Goal: Use online tool/utility

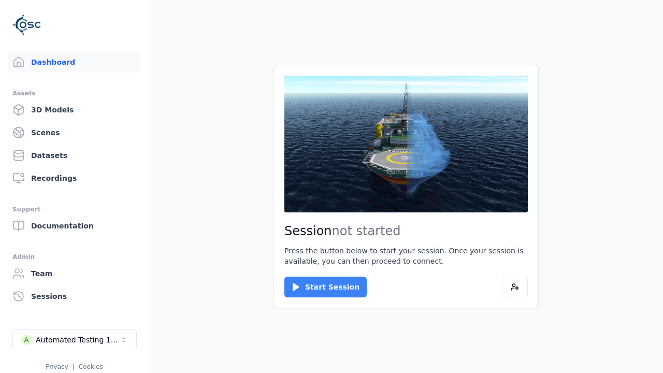
click at [319, 287] on button "Start Session" at bounding box center [325, 287] width 82 height 21
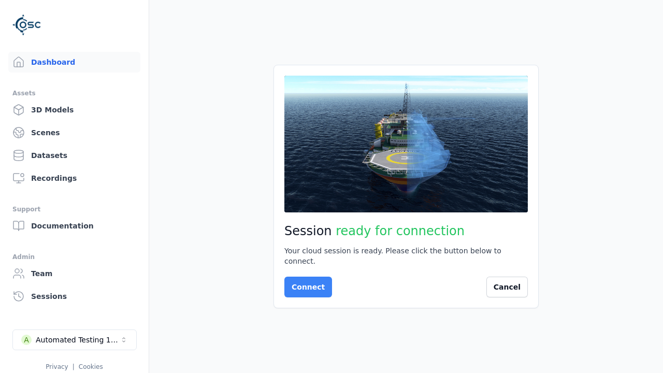
click at [305, 282] on button "Connect" at bounding box center [308, 287] width 48 height 21
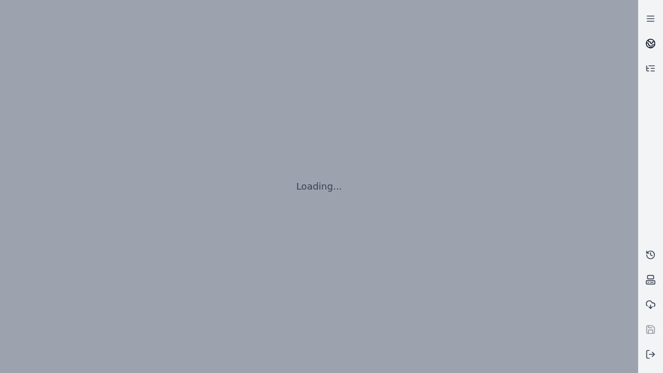
click at [651, 44] on icon at bounding box center [652, 42] width 6 height 4
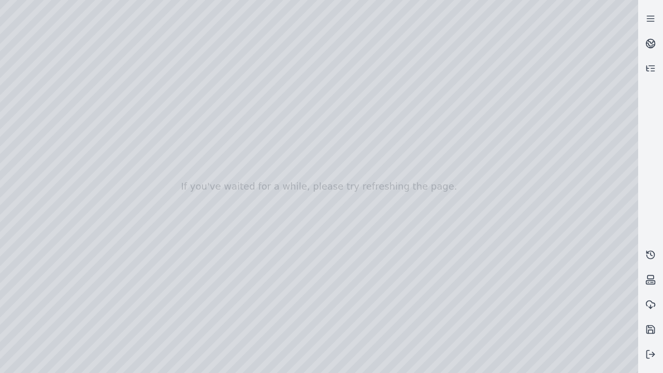
click at [585, 365] on div at bounding box center [319, 186] width 638 height 373
